Goal: Task Accomplishment & Management: Complete application form

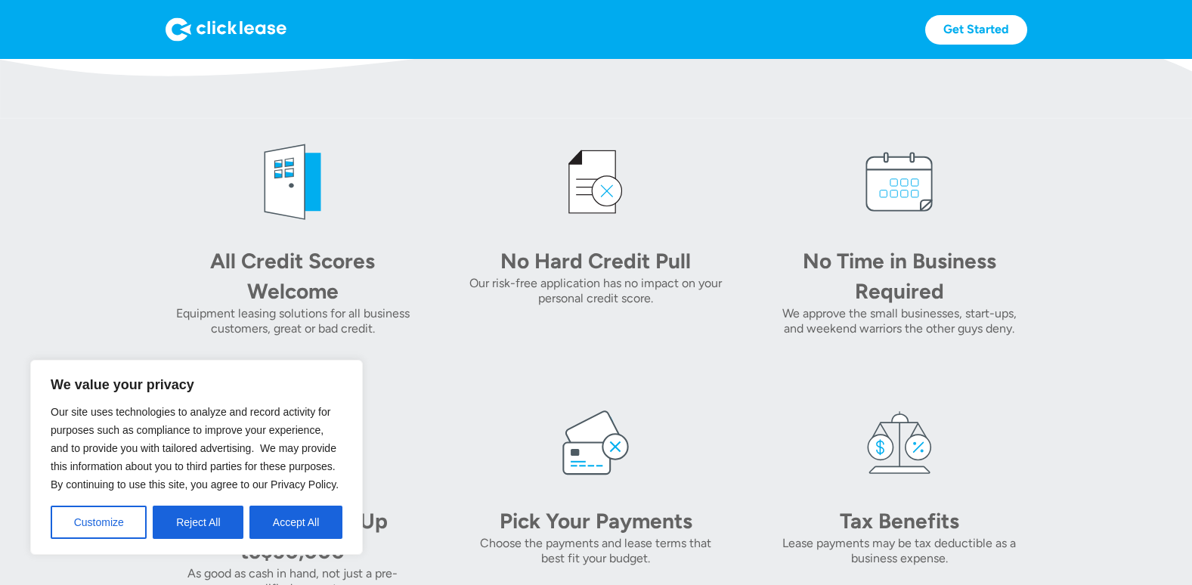
scroll to position [605, 0]
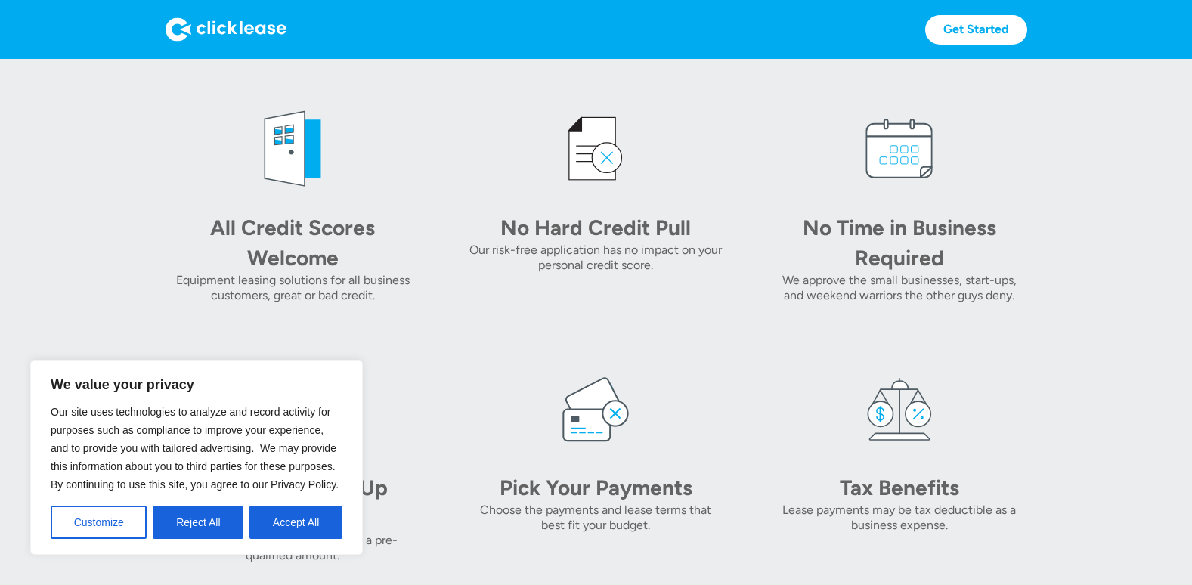
drag, startPoint x: 120, startPoint y: 535, endPoint x: 563, endPoint y: 470, distance: 447.1
click at [563, 470] on body "We value your privacy Our site uses technologies to analyze and record activity…" at bounding box center [596, 554] width 1192 height 2200
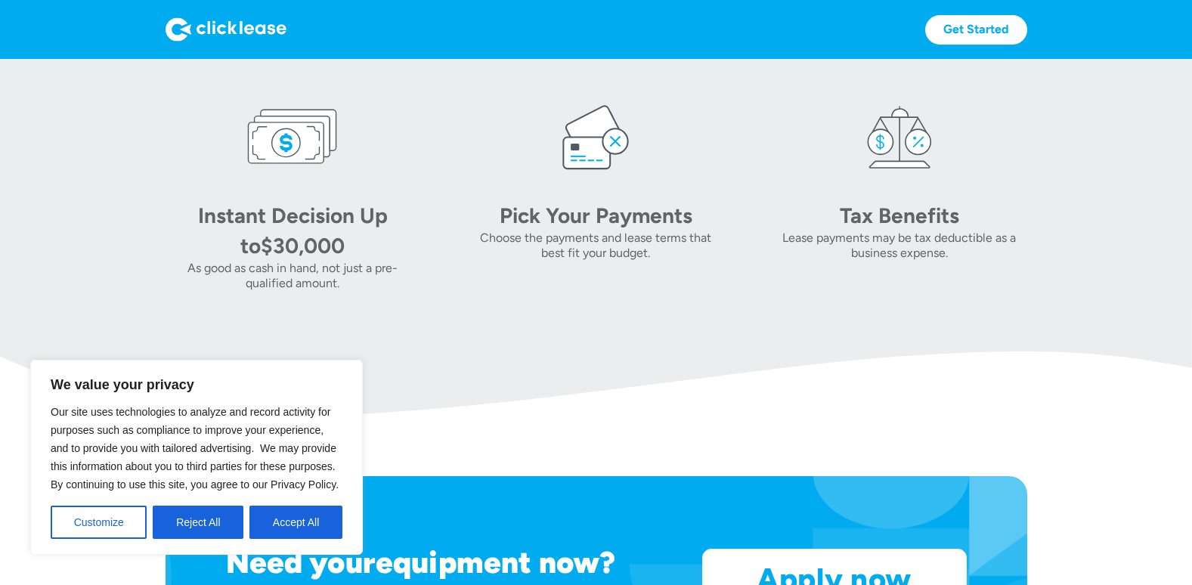
scroll to position [907, 0]
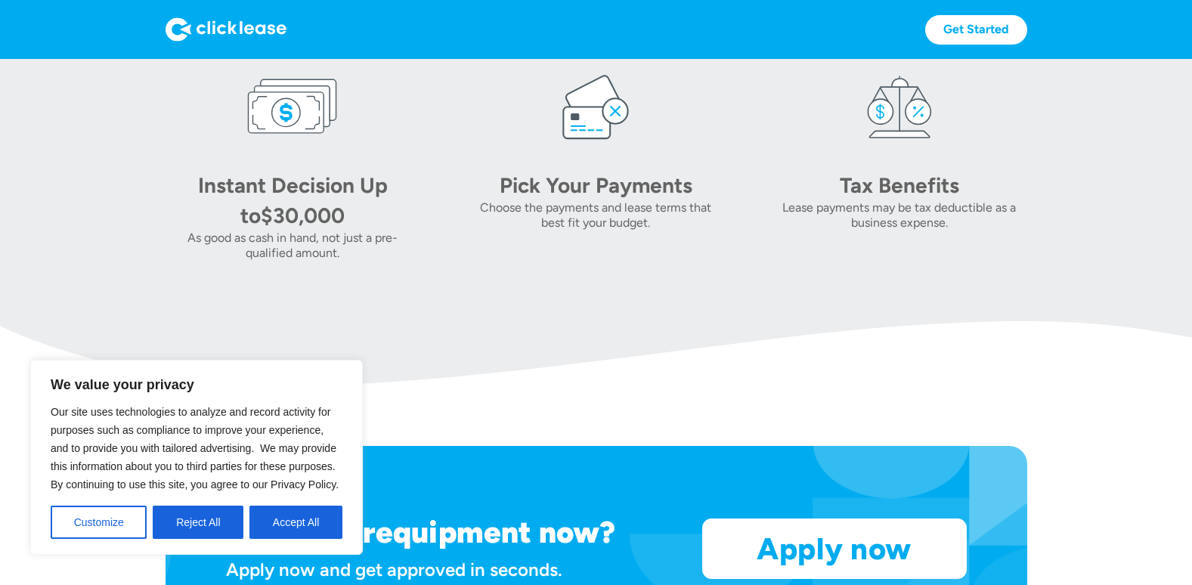
click at [582, 130] on img at bounding box center [595, 106] width 91 height 91
click at [120, 527] on button "Customize" at bounding box center [99, 522] width 96 height 33
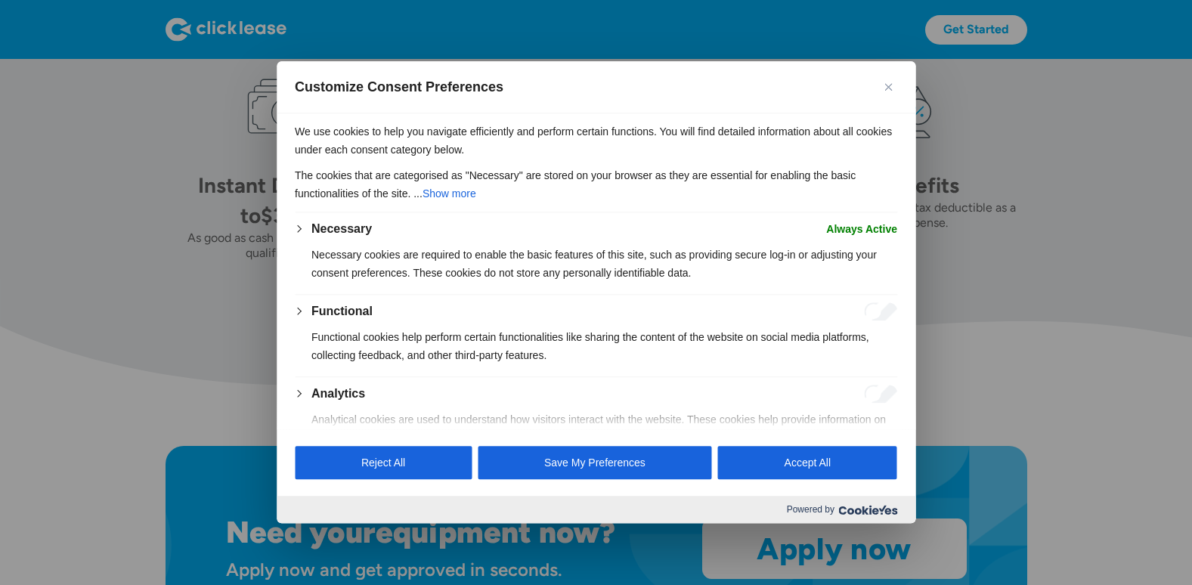
click at [333, 223] on button "Necessary" at bounding box center [342, 229] width 60 height 18
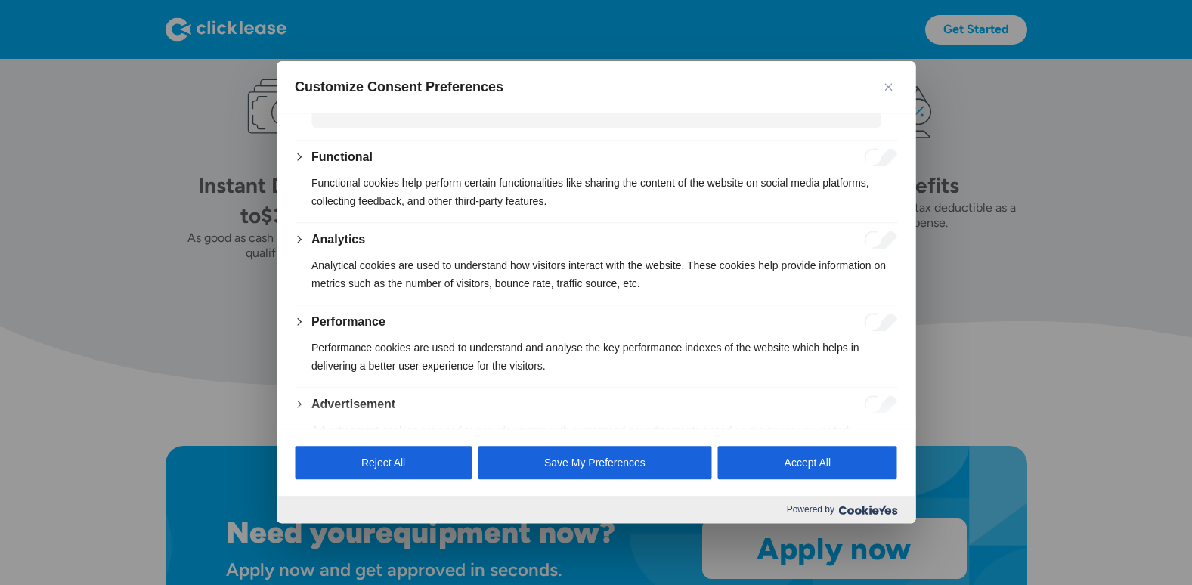
scroll to position [868, 0]
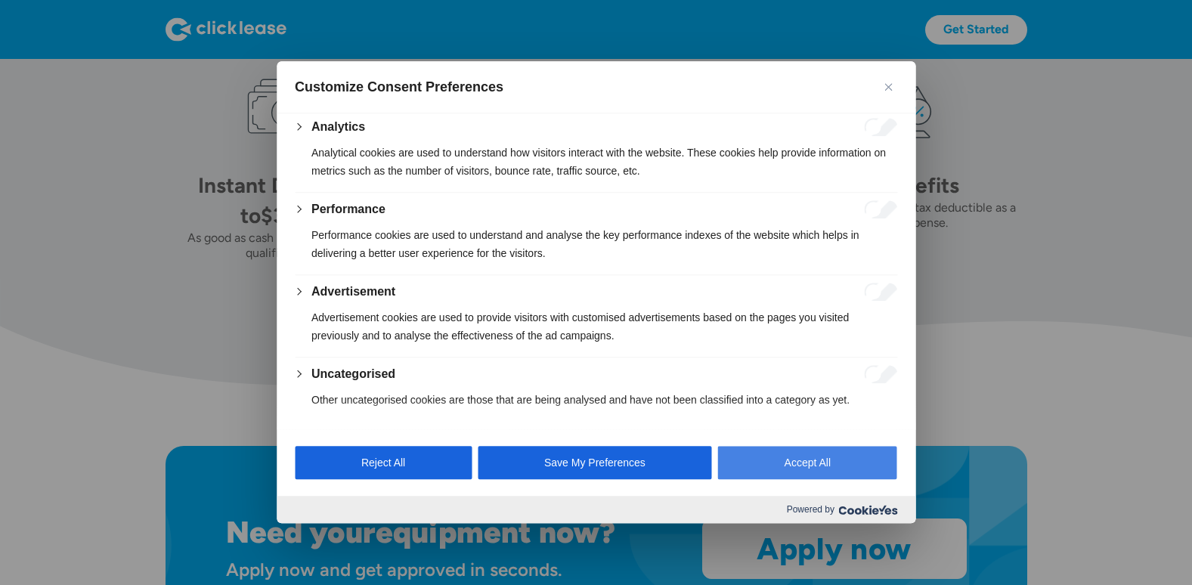
click at [828, 464] on button "Accept All" at bounding box center [807, 463] width 179 height 33
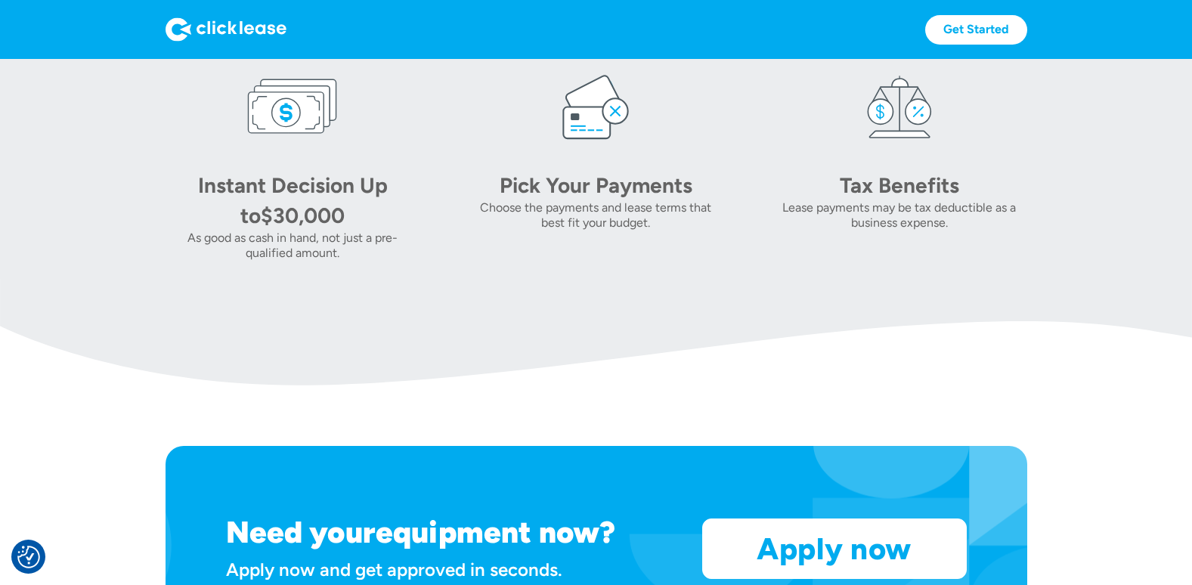
click at [828, 464] on div "Need your equipment now? Apply now and get approved in seconds. Apply now Apply…" at bounding box center [597, 548] width 862 height 205
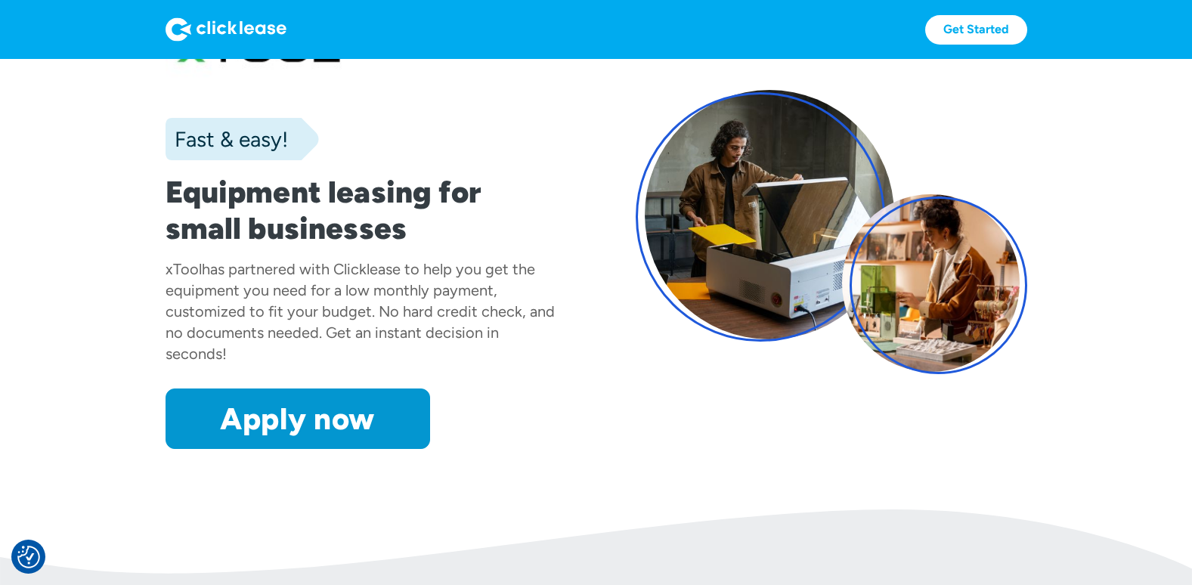
scroll to position [0, 0]
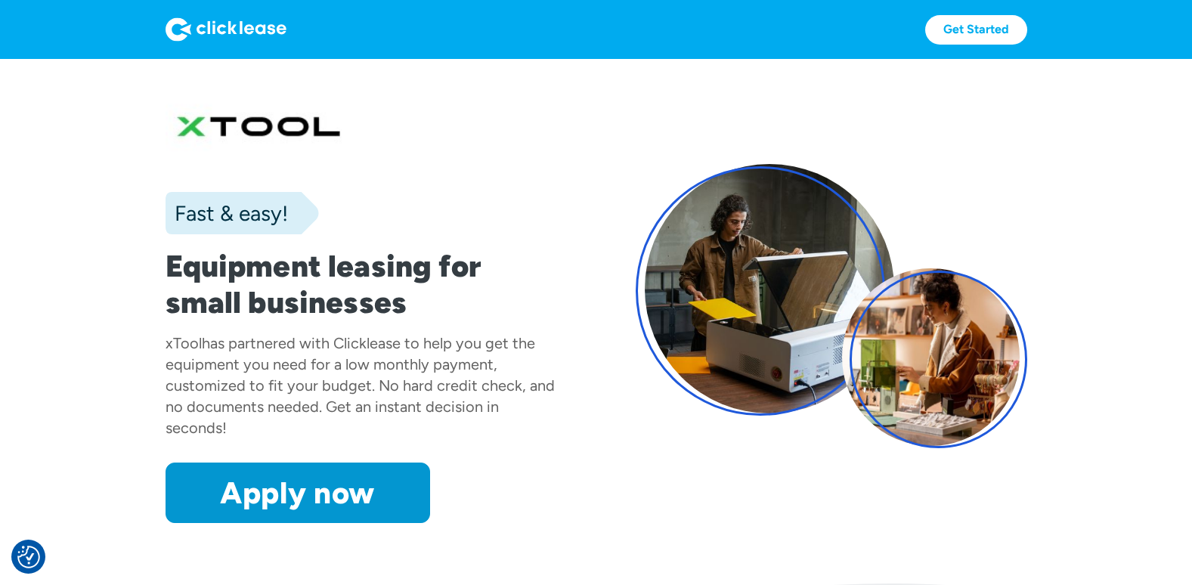
click at [787, 364] on div at bounding box center [761, 291] width 250 height 250
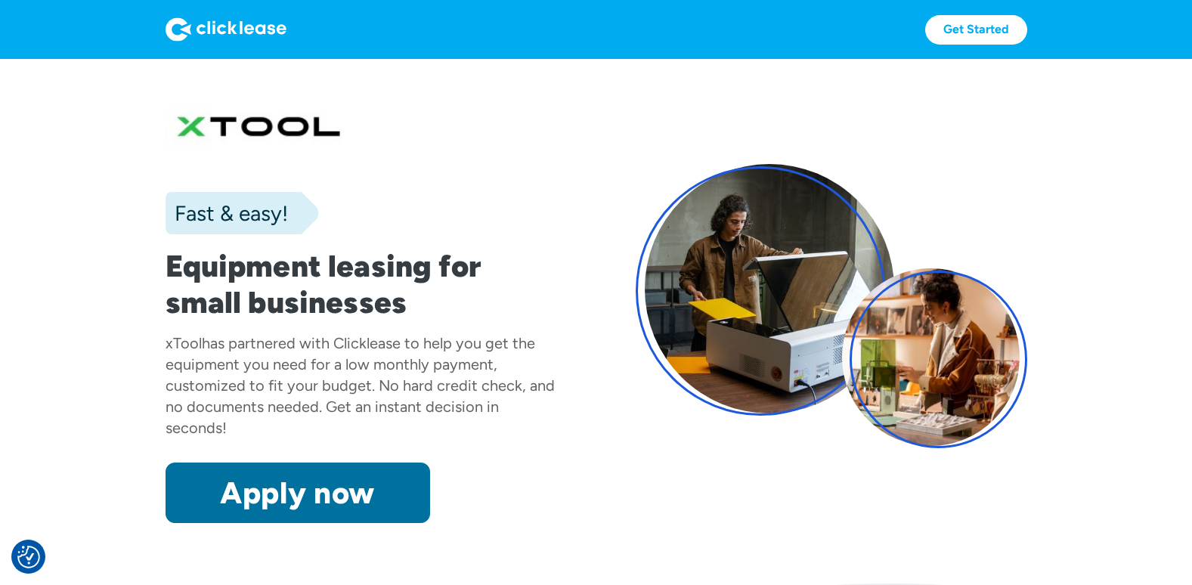
click at [286, 480] on link "Apply now" at bounding box center [298, 493] width 265 height 60
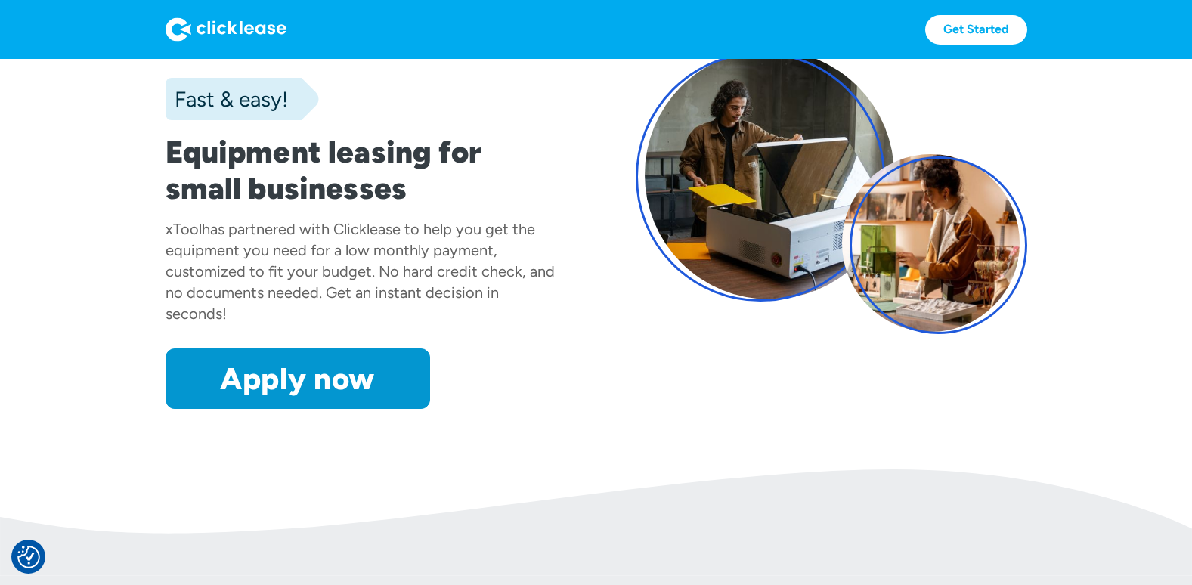
scroll to position [76, 0]
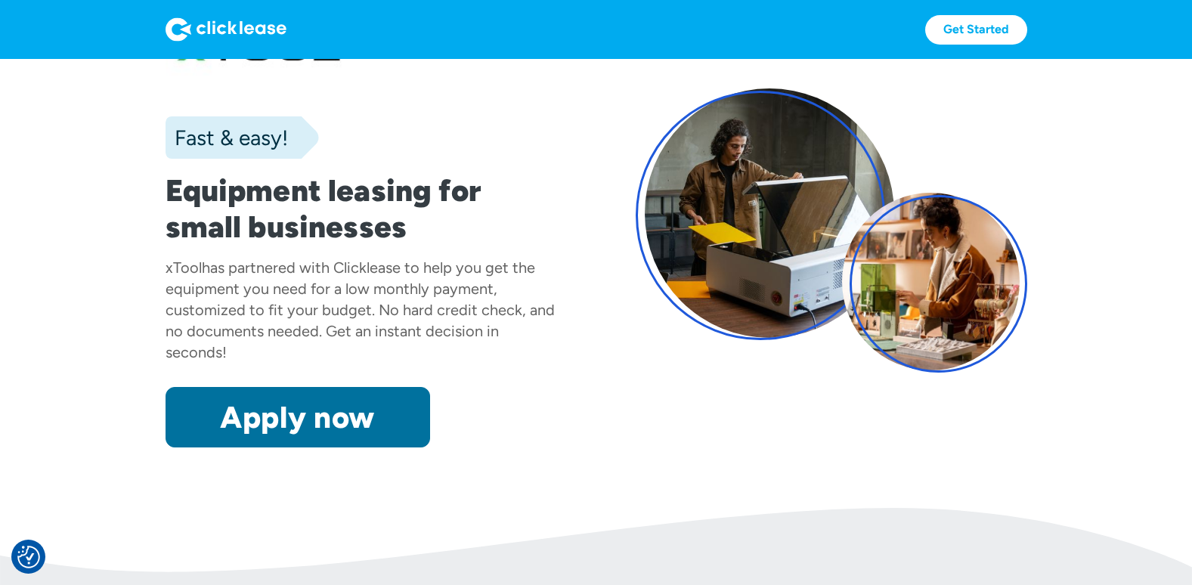
click at [343, 408] on link "Apply now" at bounding box center [298, 417] width 265 height 60
